Goal: Information Seeking & Learning: Learn about a topic

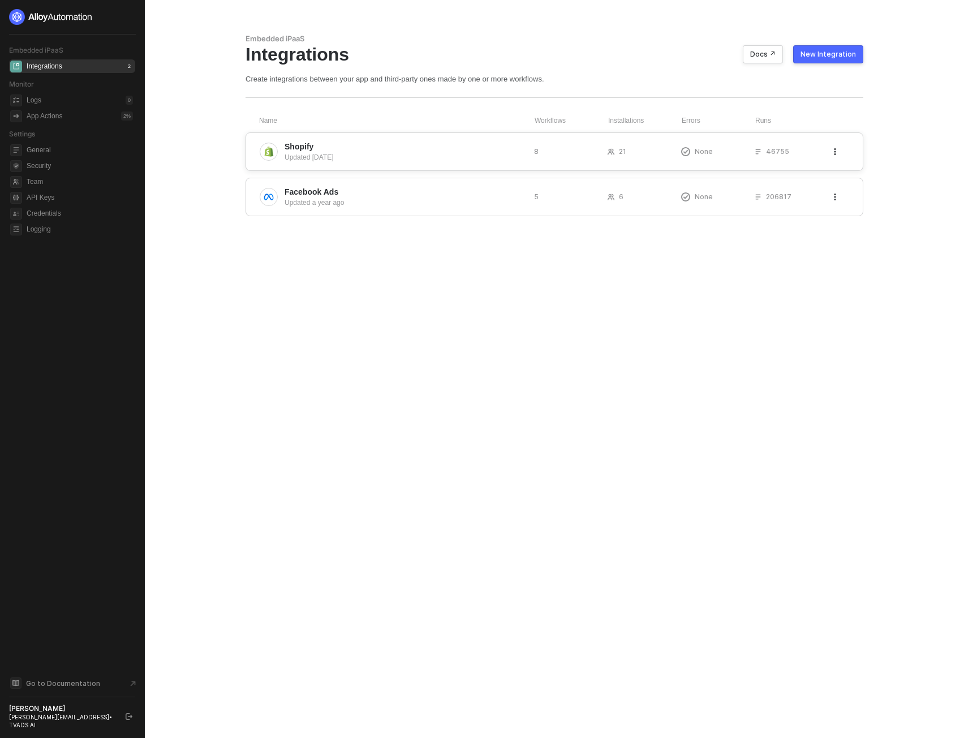
click at [281, 154] on div "Shopify Updated [DATE]" at bounding box center [392, 151] width 265 height 21
click at [459, 195] on span "Facebook Ads" at bounding box center [405, 191] width 240 height 11
